Goal: Navigation & Orientation: Find specific page/section

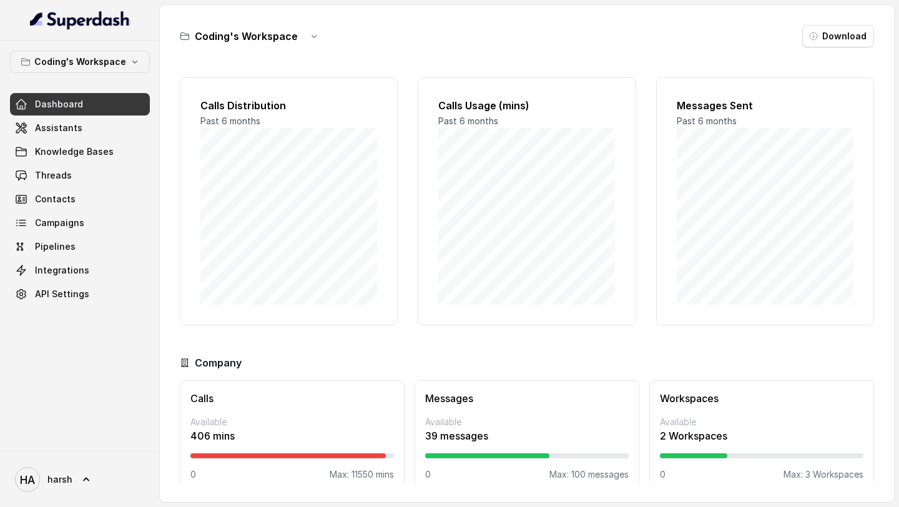
click at [72, 106] on span "Dashboard" at bounding box center [59, 104] width 48 height 12
